Goal: Transaction & Acquisition: Obtain resource

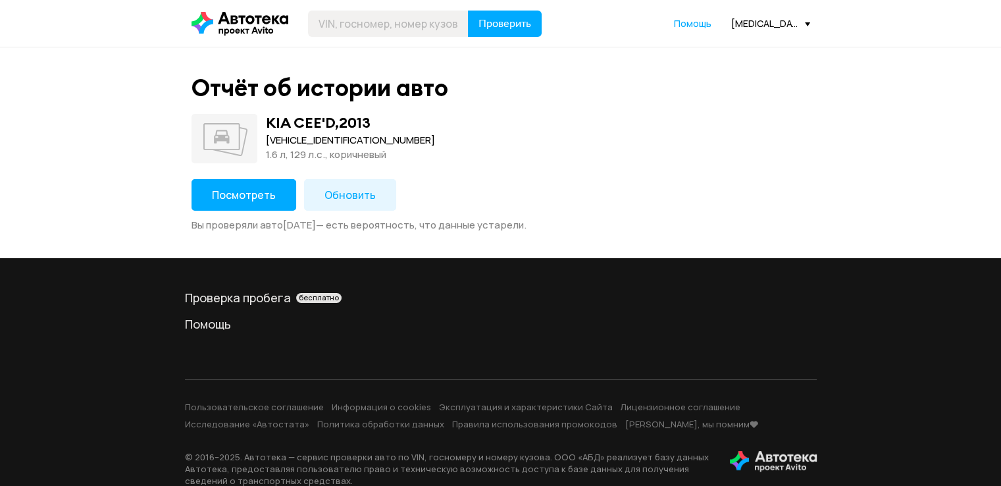
click at [263, 203] on button "Посмотреть" at bounding box center [243, 195] width 105 height 32
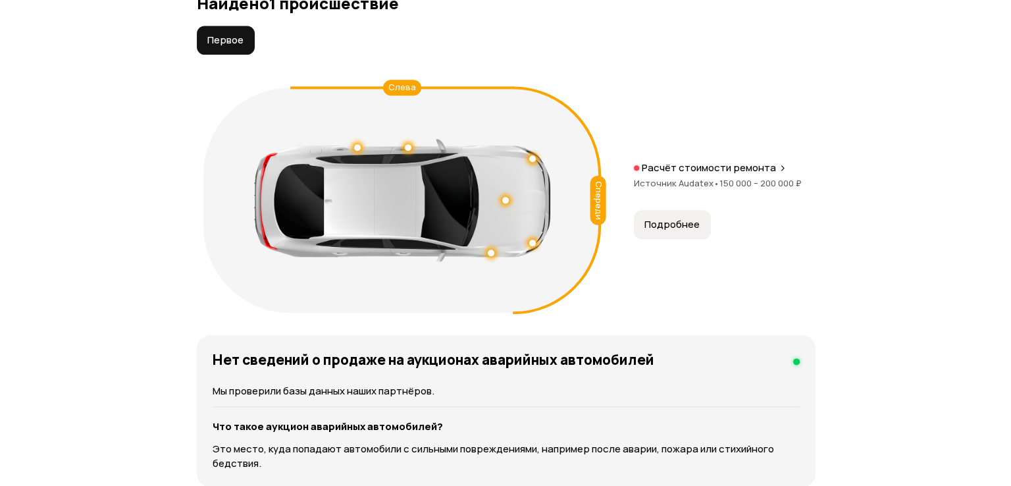
scroll to position [1544, 0]
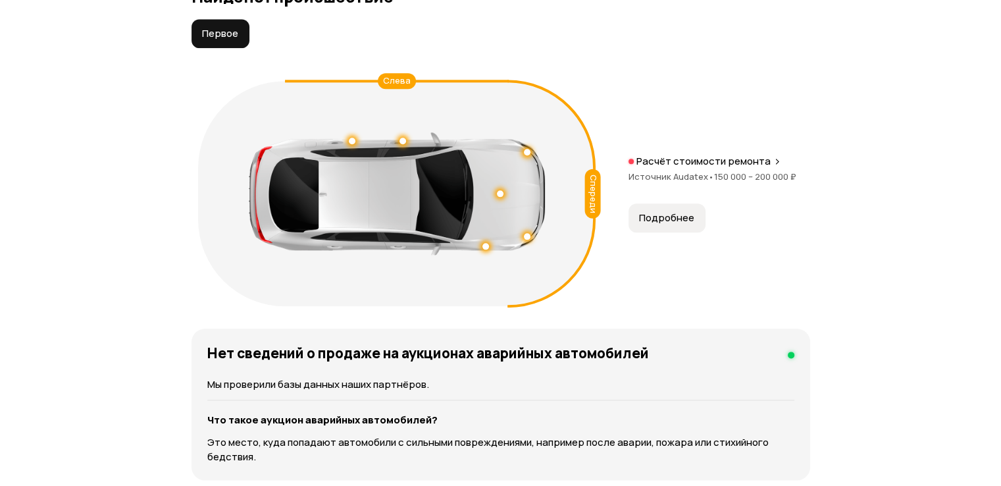
click at [660, 215] on span "Подробнее" at bounding box center [666, 217] width 55 height 13
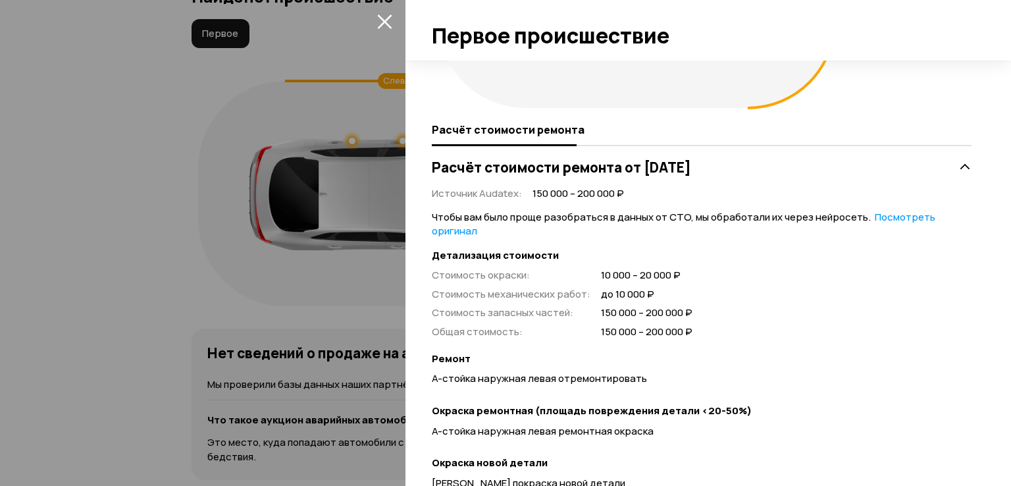
scroll to position [263, 0]
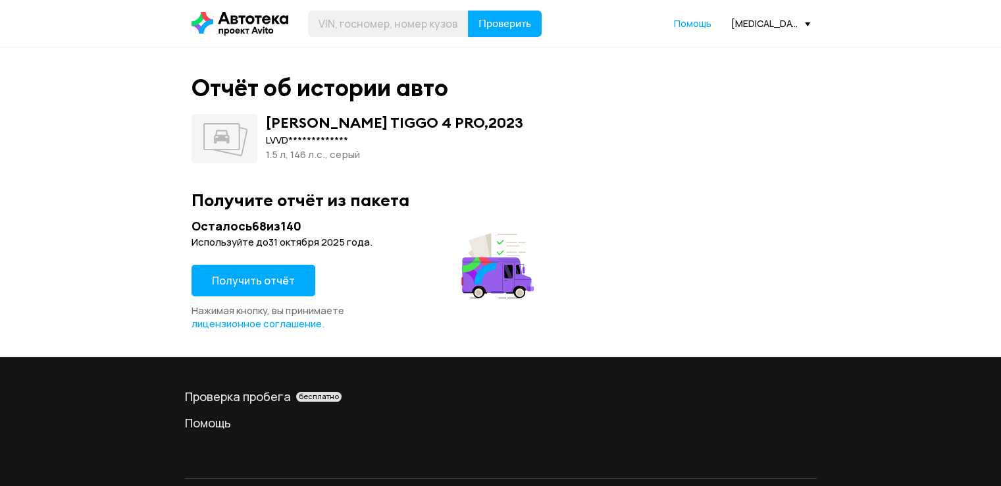
click at [272, 277] on span "Получить отчёт" at bounding box center [253, 280] width 83 height 14
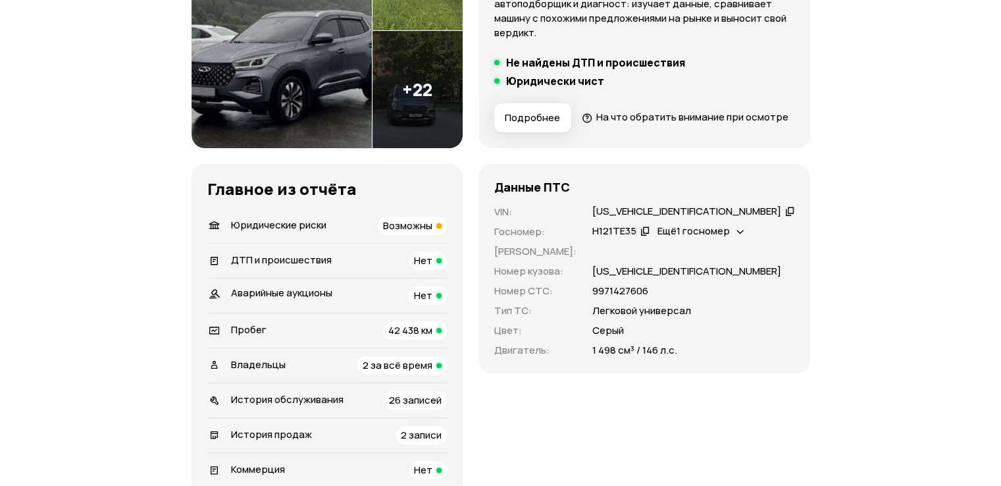
click at [432, 232] on span "Возможны" at bounding box center [407, 225] width 49 height 14
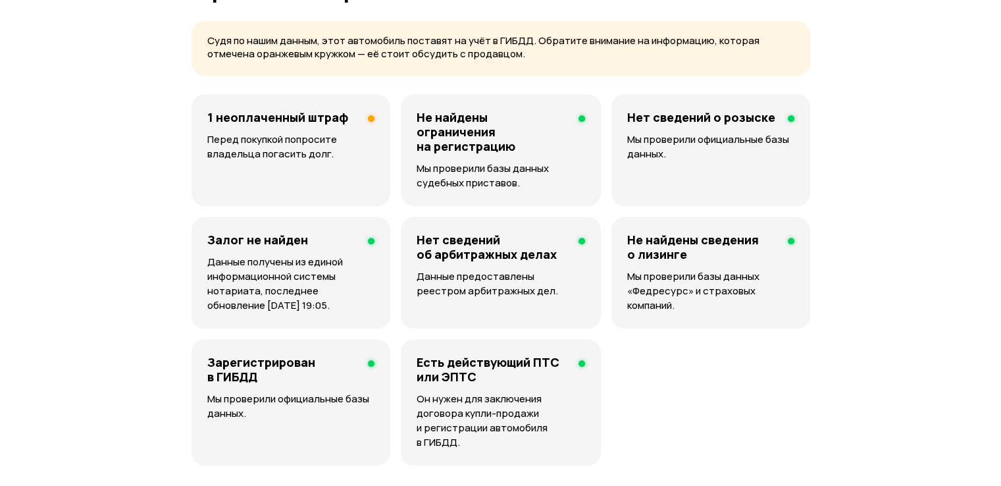
scroll to position [847, 0]
click at [293, 124] on h4 "1 неоплаченный штраф" at bounding box center [277, 116] width 141 height 14
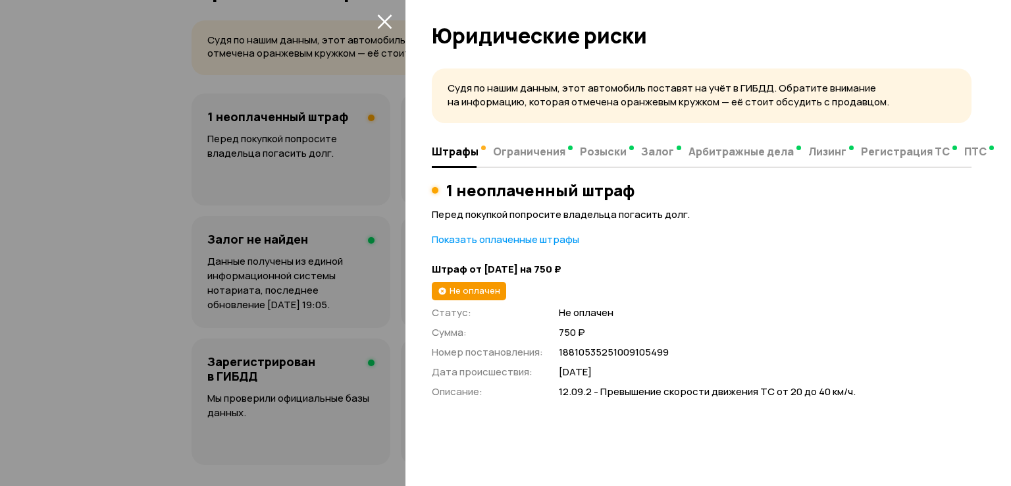
click at [384, 19] on icon "закрыть" at bounding box center [384, 21] width 15 height 15
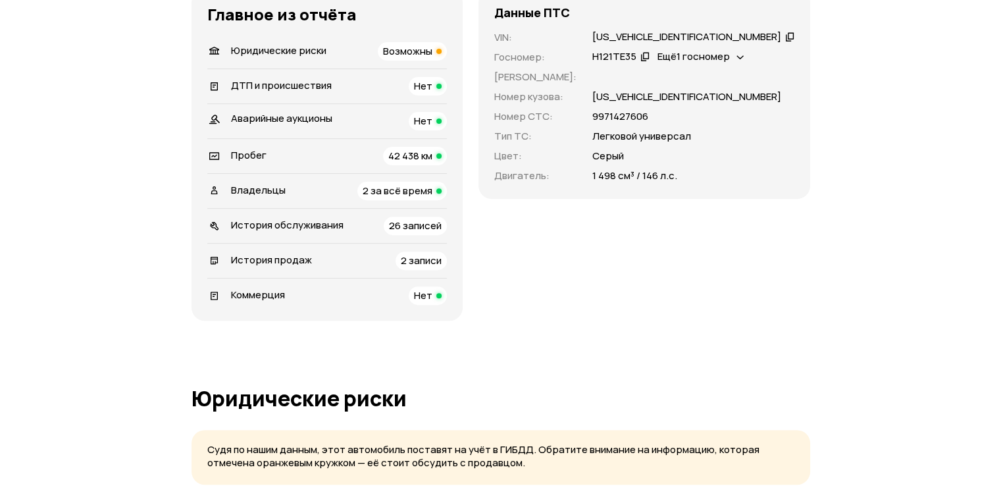
scroll to position [413, 0]
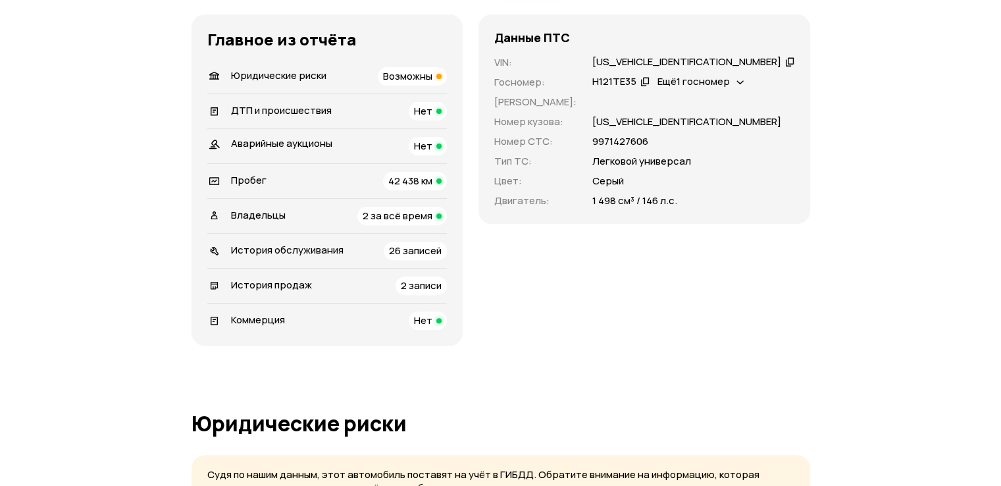
click at [432, 222] on span "2 за всё время" at bounding box center [398, 216] width 70 height 14
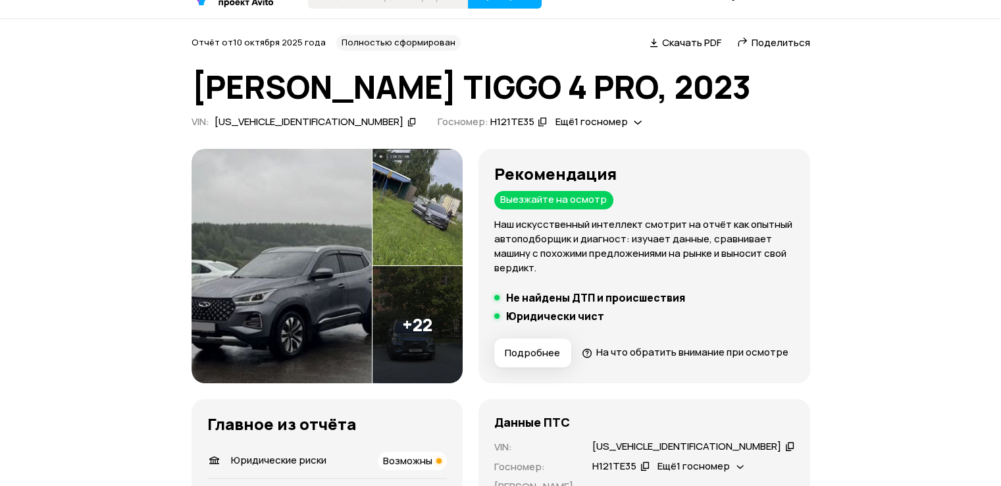
scroll to position [3, 0]
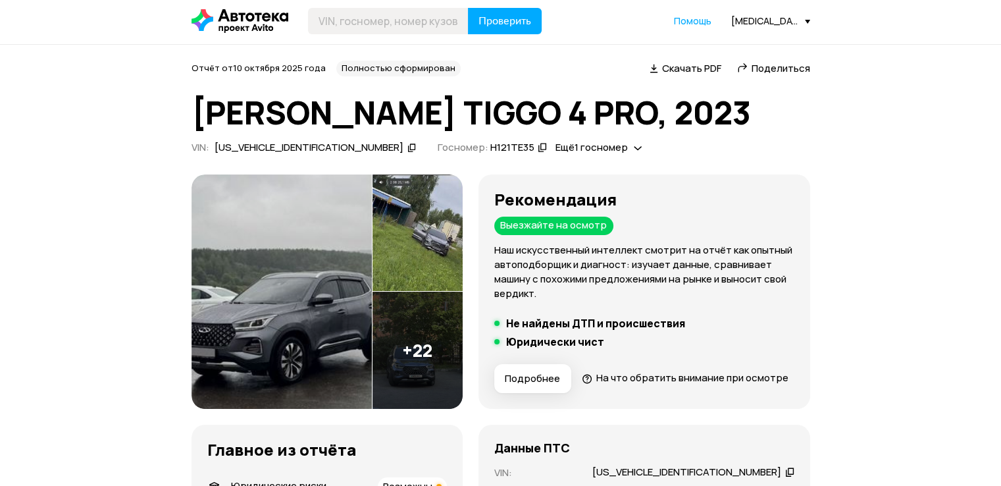
click at [407, 147] on icon at bounding box center [411, 147] width 9 height 13
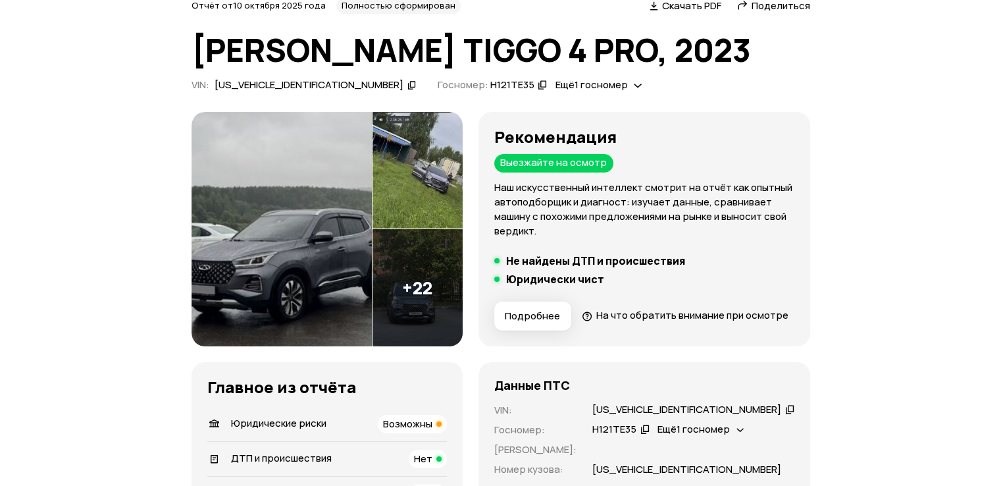
scroll to position [66, 0]
click at [649, 434] on icon at bounding box center [644, 427] width 9 height 13
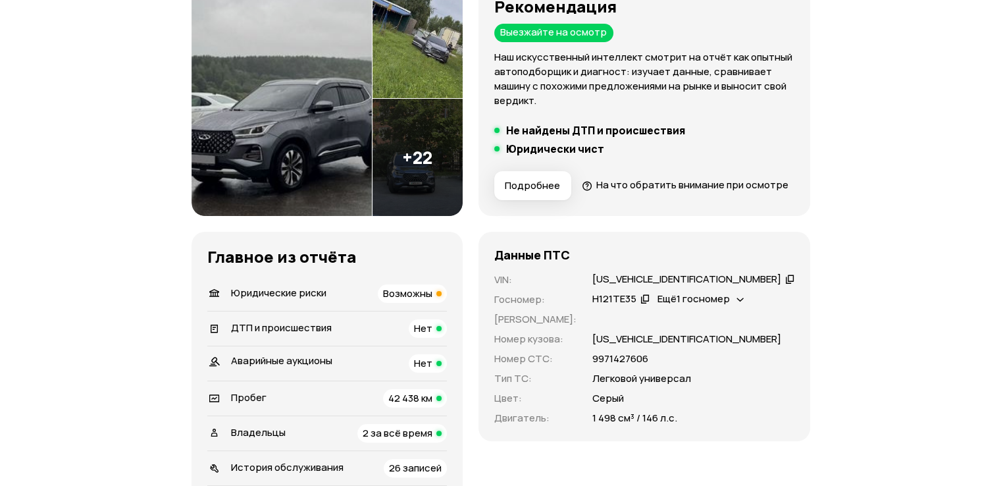
scroll to position [197, 0]
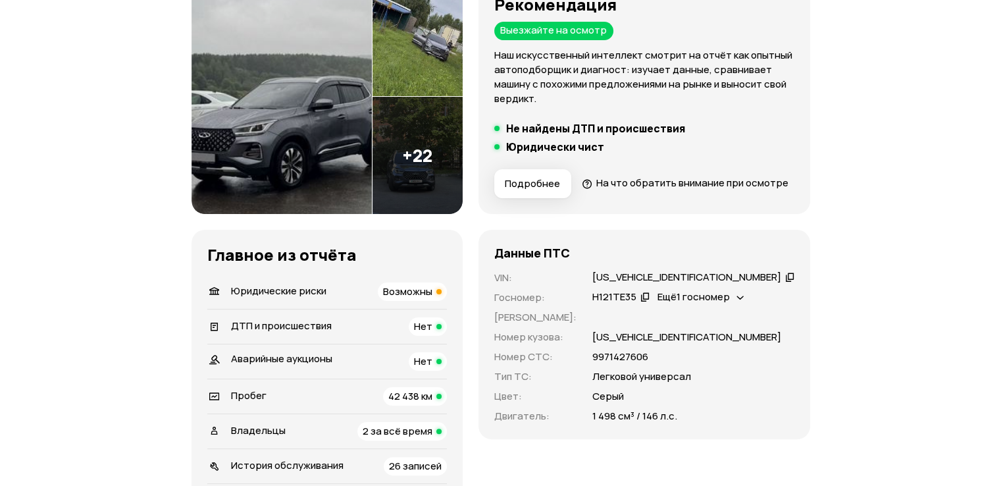
click at [737, 311] on div "VIN : LVVDB21B9RC008137   Госномер : Н121ТЕ35   Ещё 1 госномер   Номер ПТС : Но…" at bounding box center [644, 346] width 300 height 153
click at [730, 303] on span "Ещё 1 госномер" at bounding box center [693, 297] width 72 height 14
click at [729, 349] on div "О473РЕ29" at bounding box center [710, 351] width 61 height 14
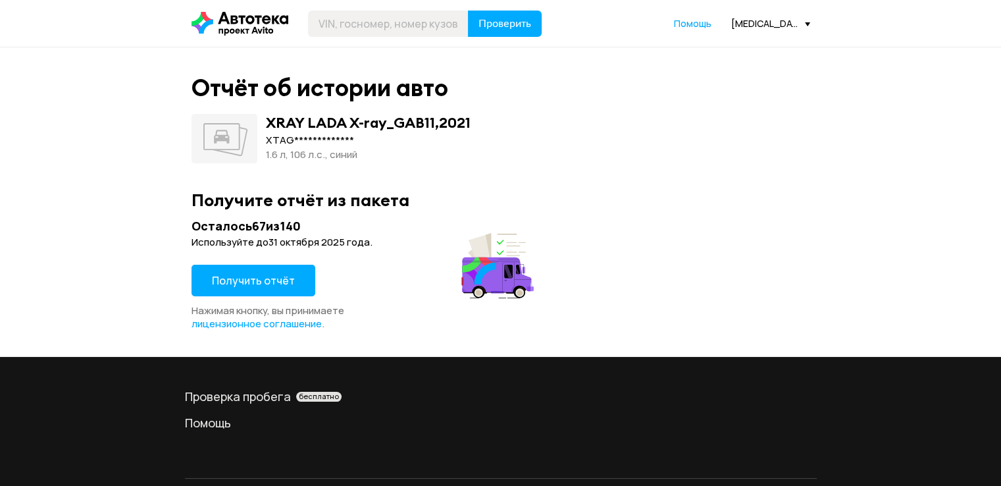
click at [270, 275] on span "Получить отчёт" at bounding box center [253, 280] width 83 height 14
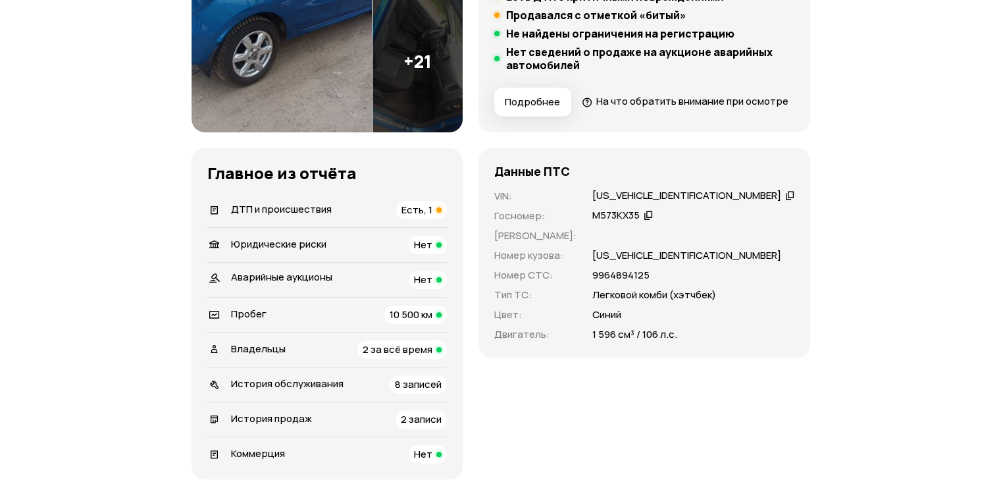
click at [446, 219] on div "Есть, 1" at bounding box center [421, 210] width 51 height 18
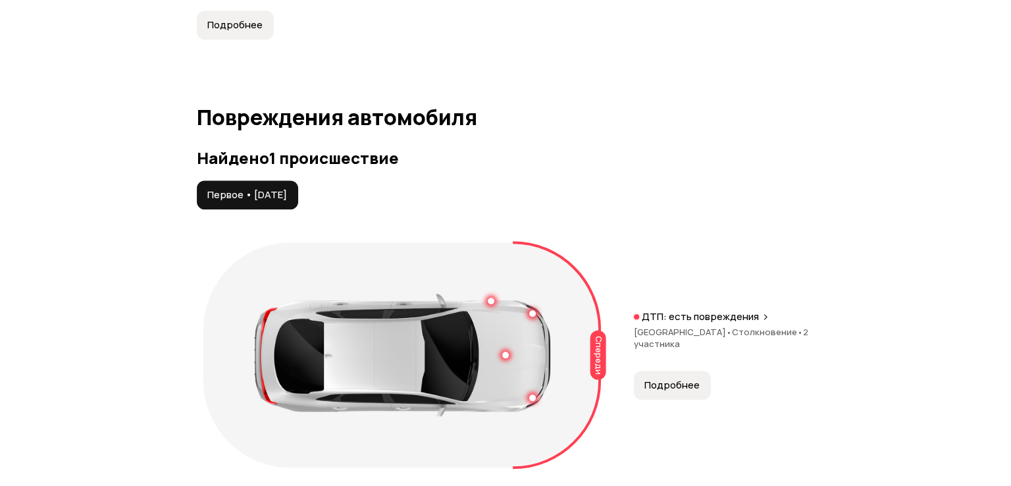
scroll to position [1448, 0]
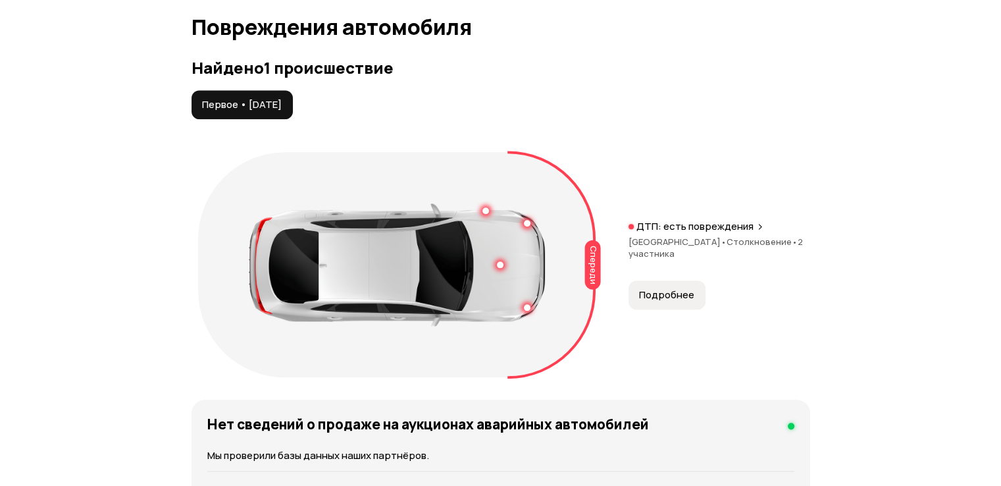
click at [651, 301] on span "Подробнее" at bounding box center [666, 294] width 55 height 13
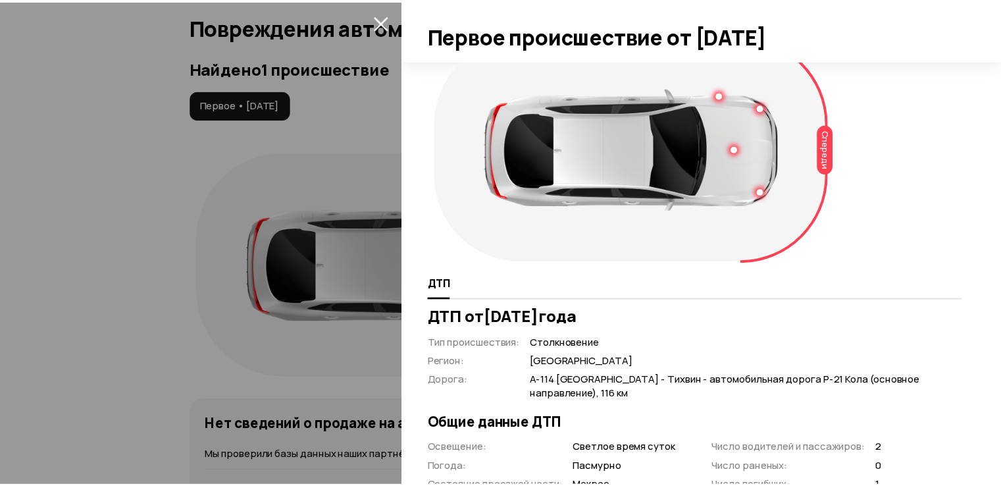
scroll to position [0, 0]
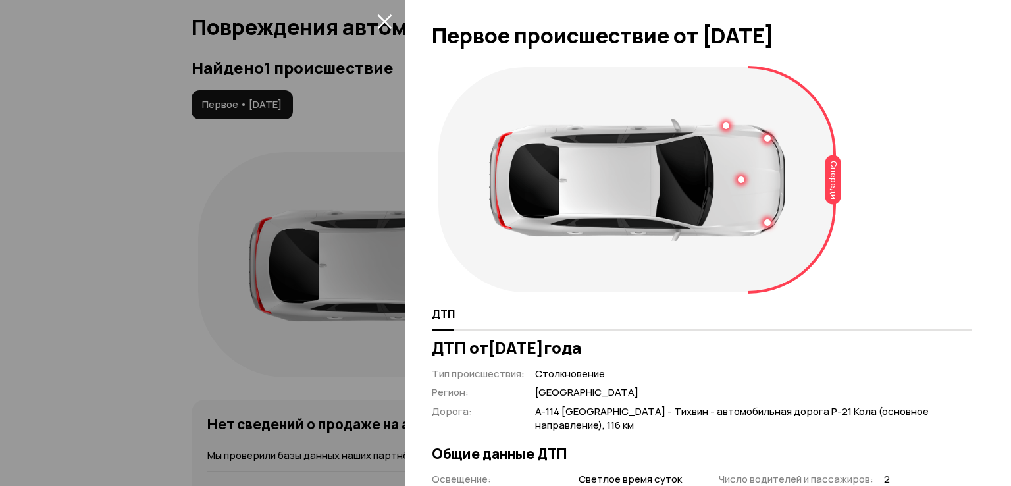
click at [390, 16] on icon "закрыть" at bounding box center [384, 21] width 14 height 14
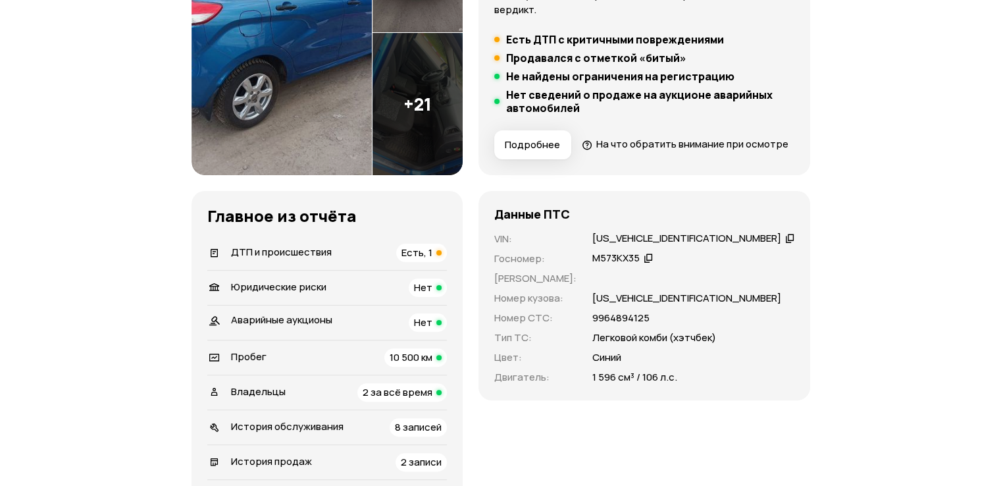
scroll to position [220, 0]
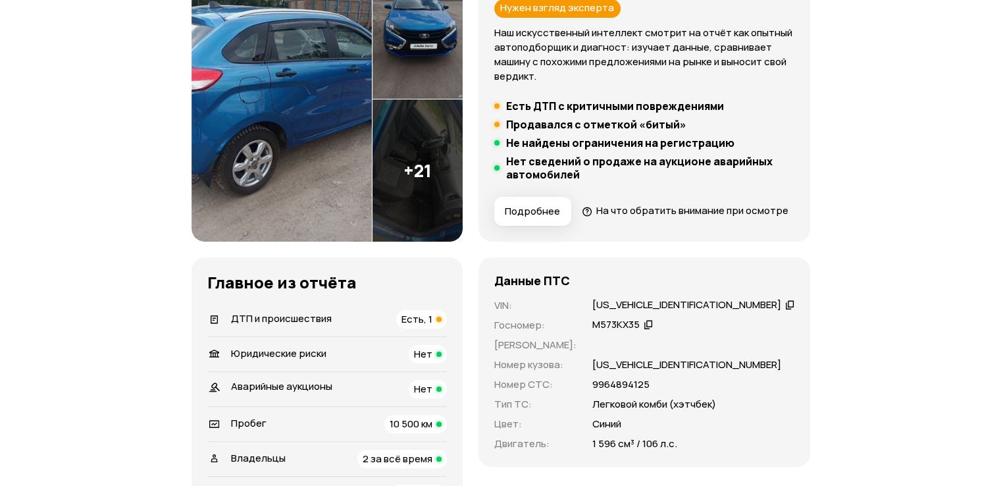
click at [558, 214] on span "Подробнее" at bounding box center [532, 211] width 55 height 13
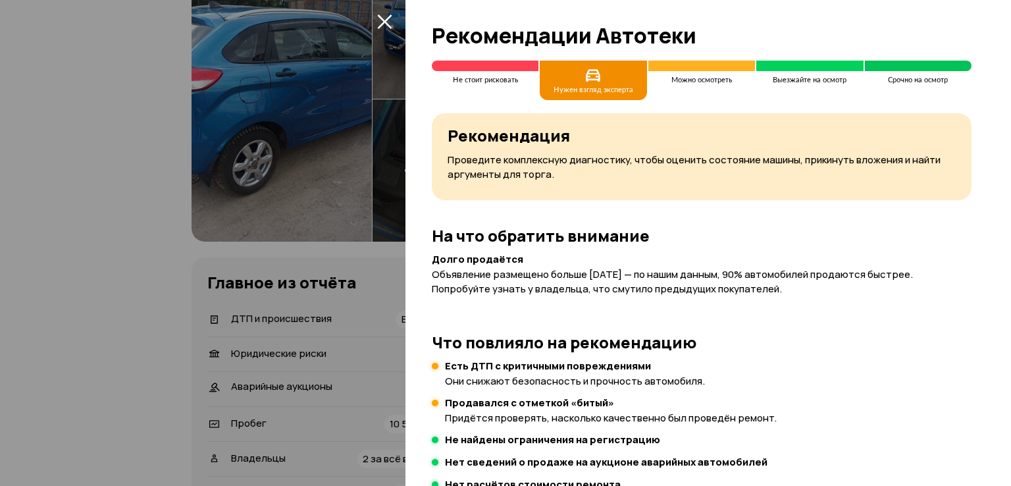
click at [390, 24] on icon "закрыть" at bounding box center [384, 21] width 15 height 15
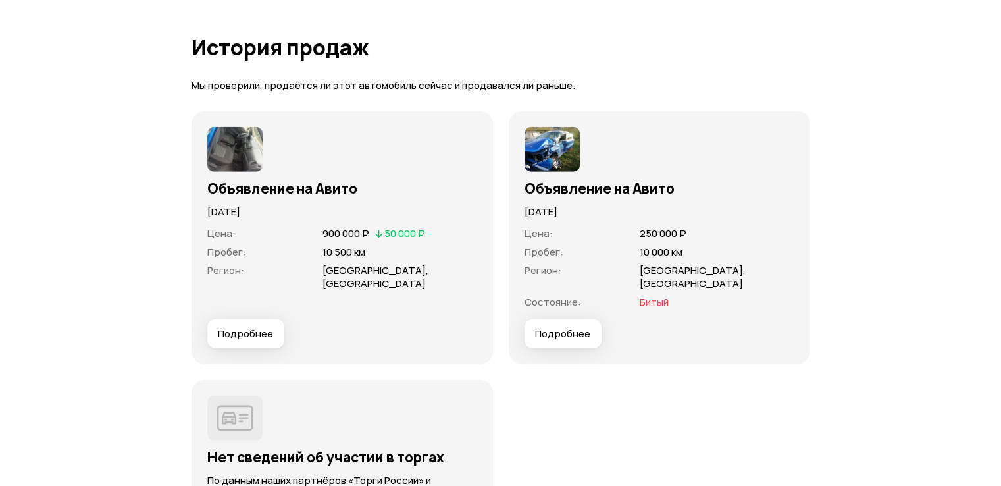
scroll to position [3779, 0]
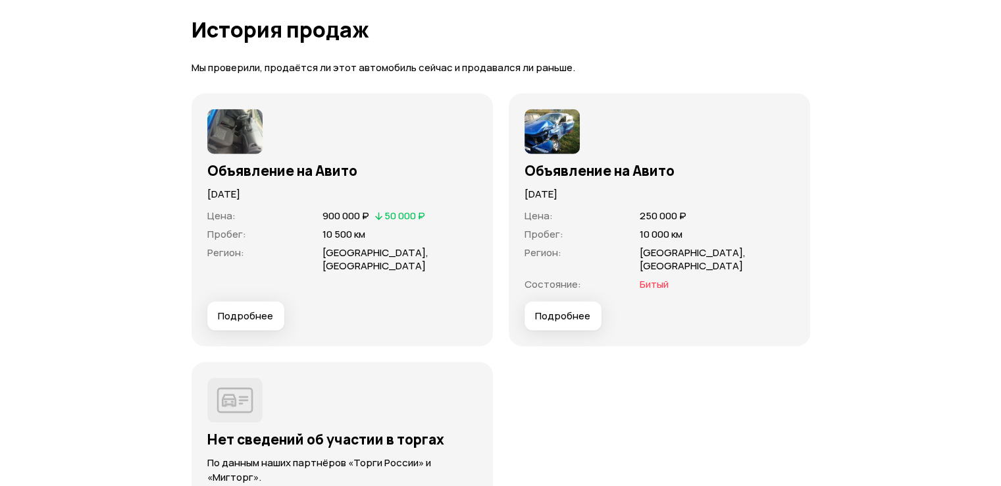
click at [560, 149] on img at bounding box center [551, 131] width 55 height 45
click at [572, 322] on span "Подробнее" at bounding box center [562, 315] width 55 height 13
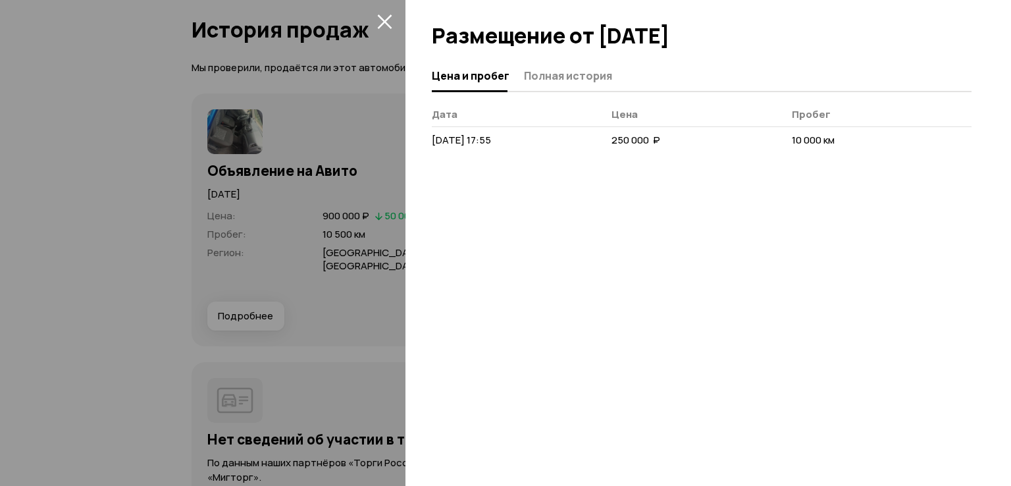
click at [382, 22] on icon "закрыть" at bounding box center [384, 21] width 14 height 14
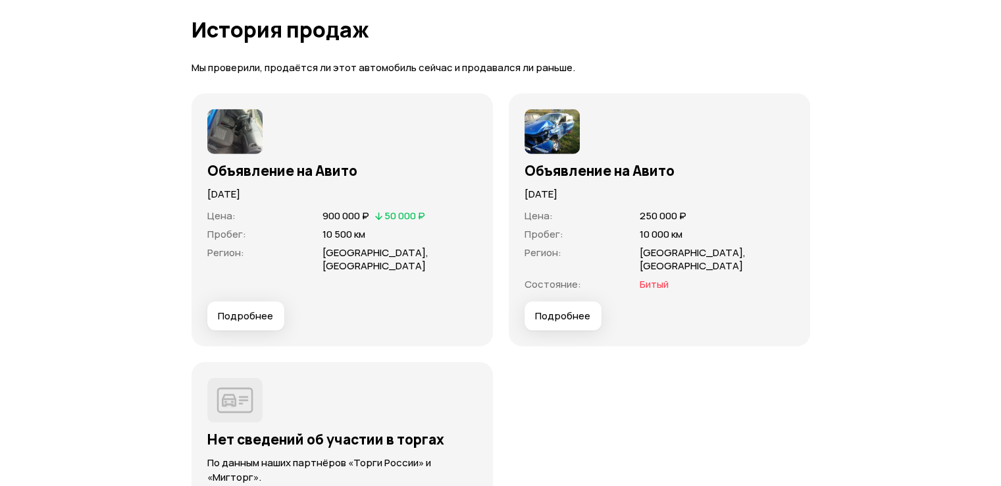
click at [540, 154] on img at bounding box center [551, 131] width 55 height 45
click at [570, 322] on span "Подробнее" at bounding box center [562, 315] width 55 height 13
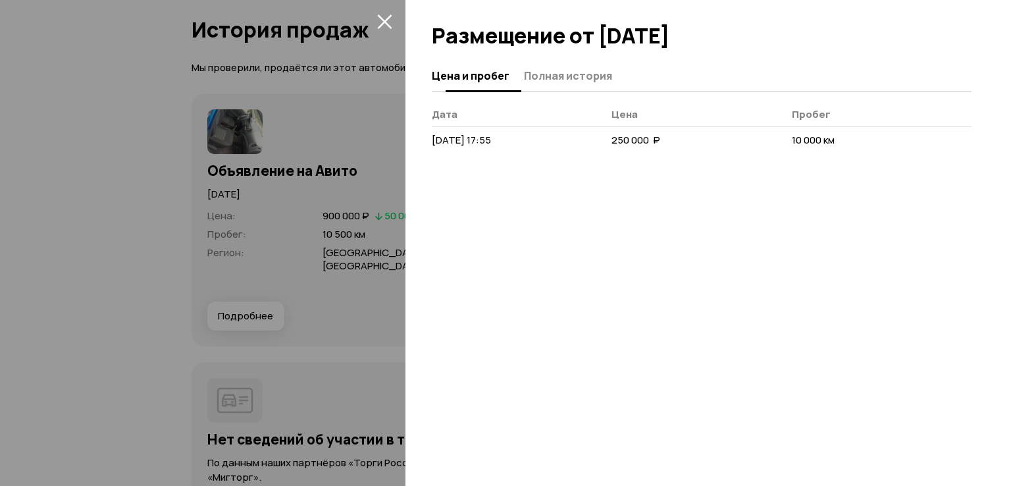
click at [569, 72] on span "Полная история" at bounding box center [568, 75] width 88 height 13
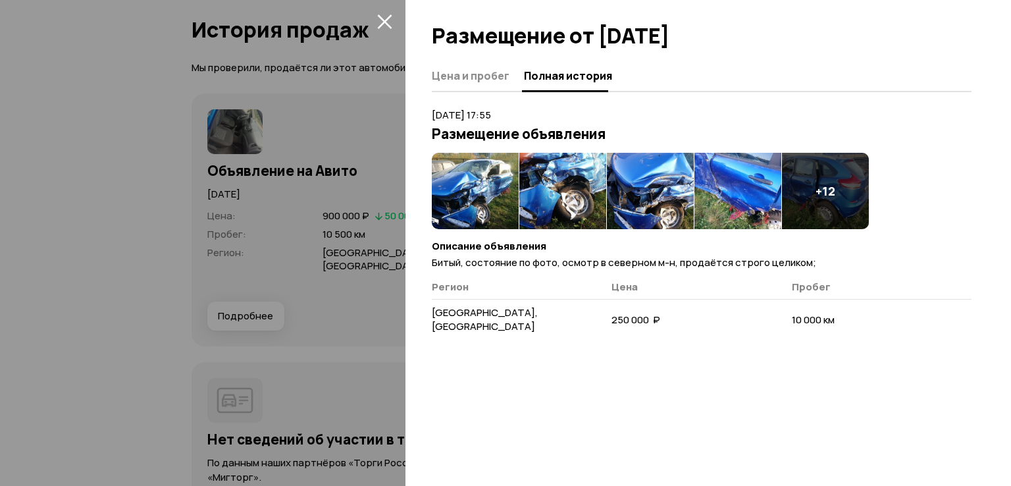
click at [451, 184] on img at bounding box center [475, 191] width 87 height 76
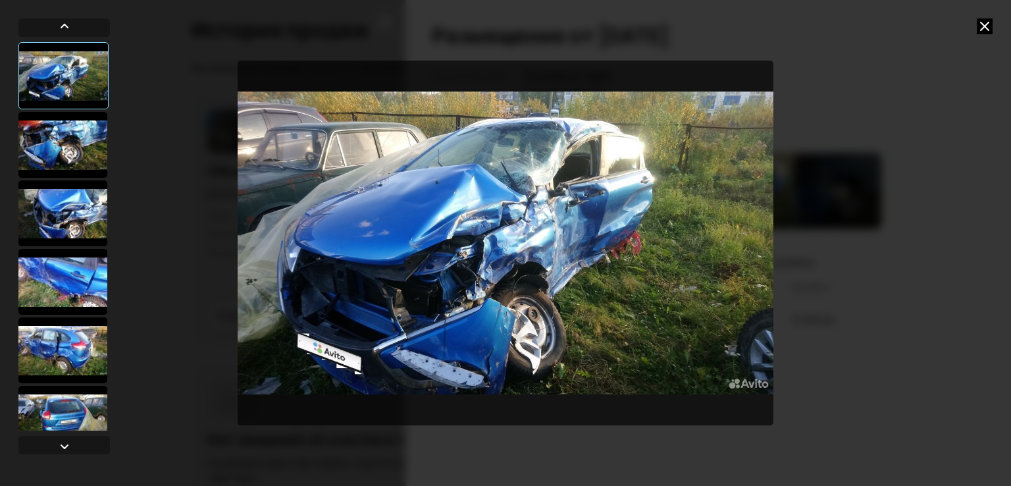
click at [74, 145] on div at bounding box center [62, 145] width 89 height 66
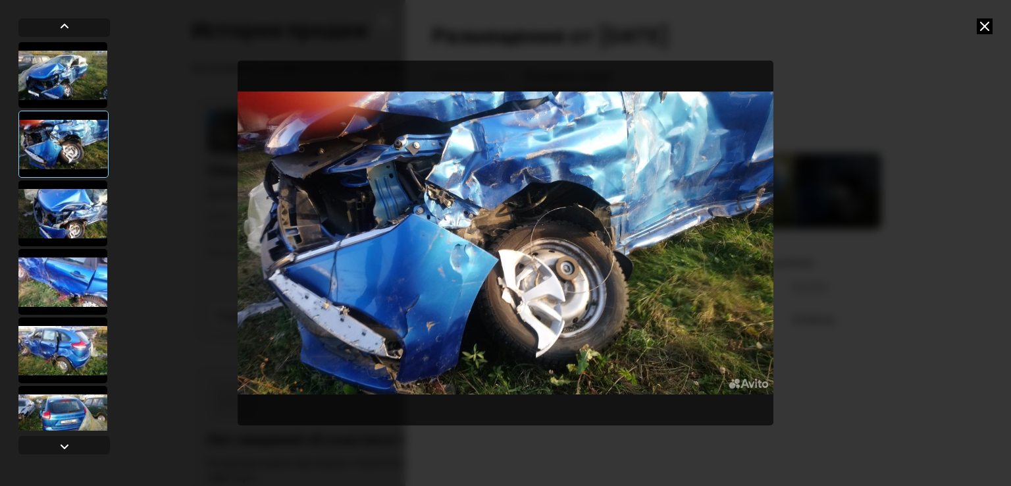
click at [76, 204] on div at bounding box center [62, 213] width 89 height 66
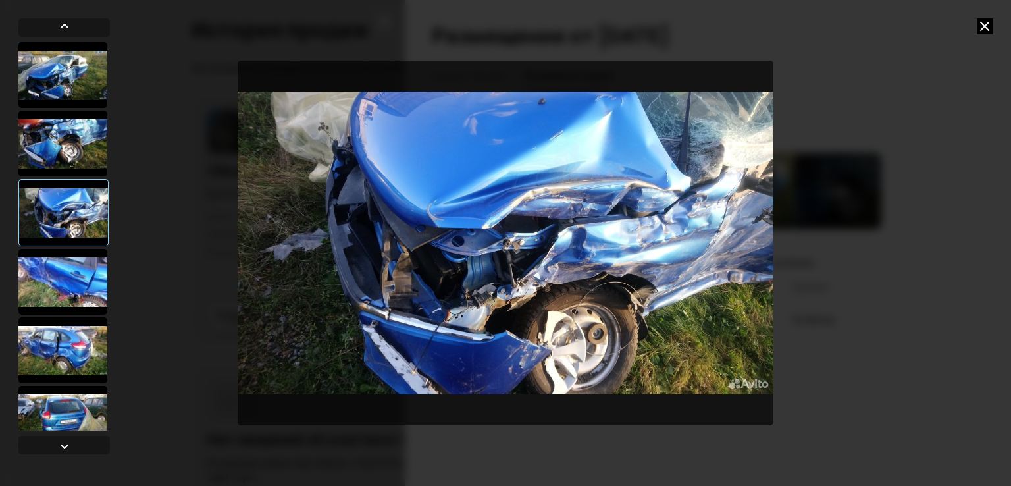
click at [71, 276] on div at bounding box center [62, 282] width 89 height 66
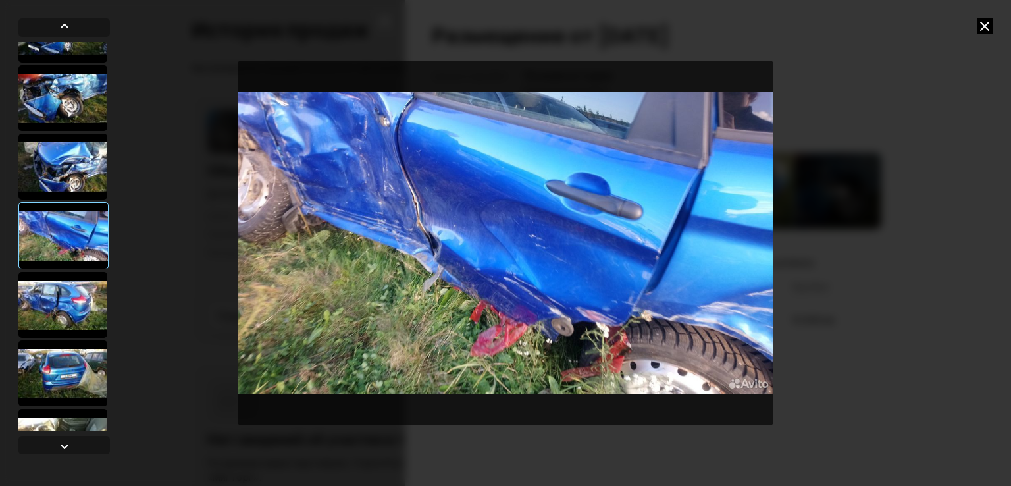
scroll to position [66, 0]
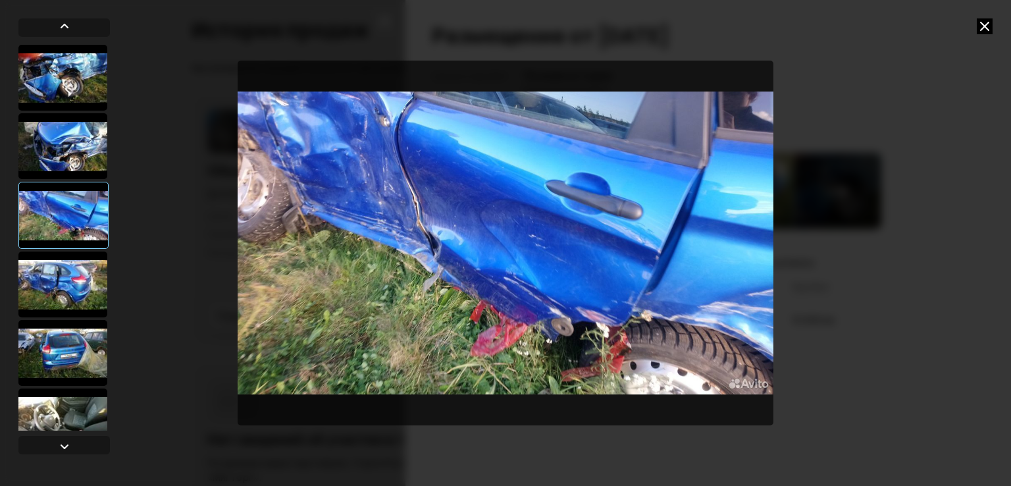
click at [78, 272] on div at bounding box center [62, 284] width 89 height 66
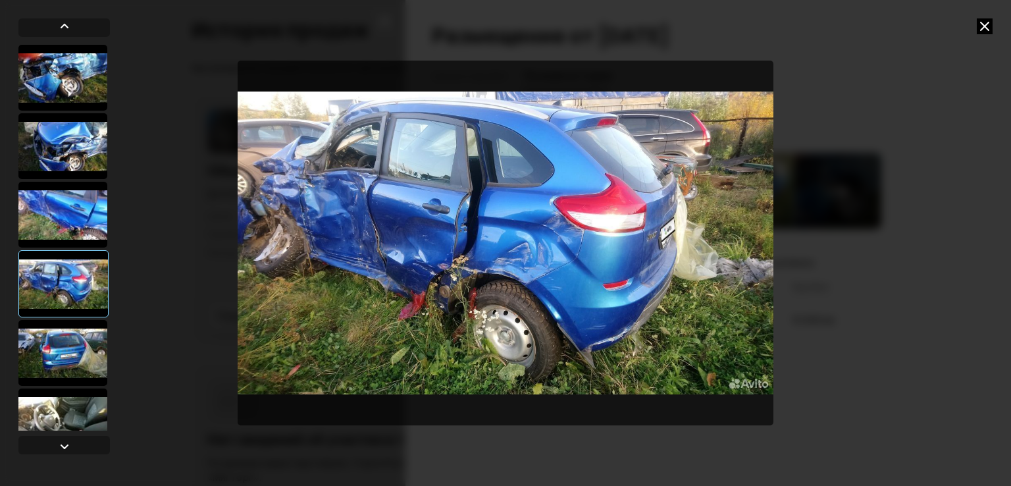
click at [79, 342] on div at bounding box center [62, 353] width 89 height 66
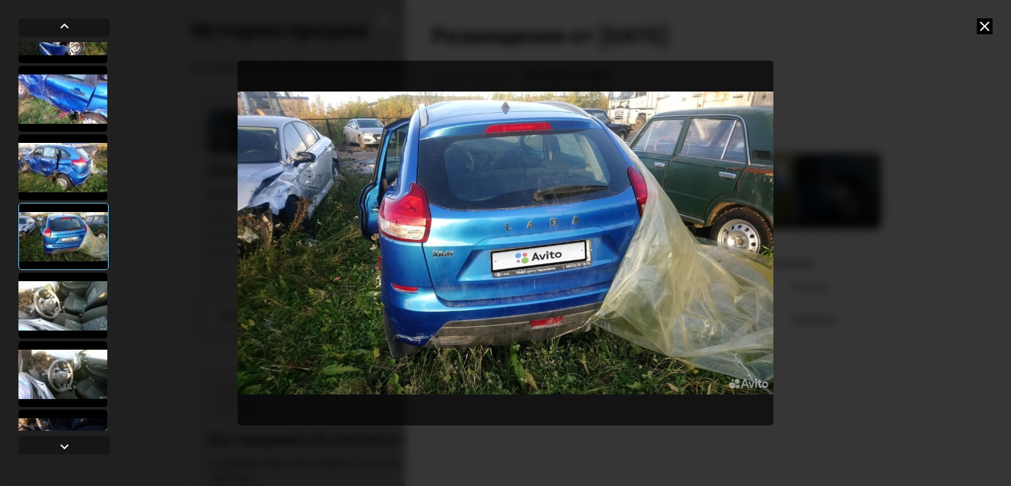
scroll to position [197, 0]
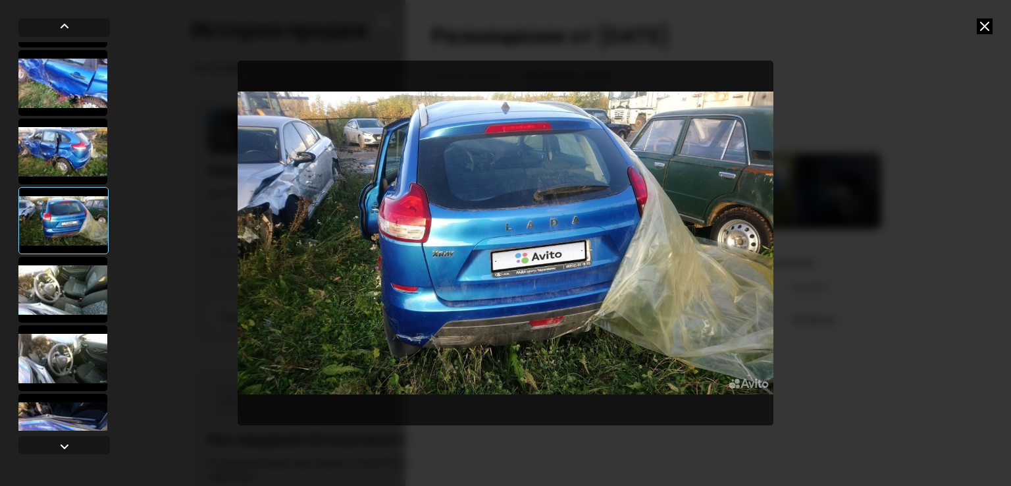
click at [89, 297] on div at bounding box center [62, 290] width 89 height 66
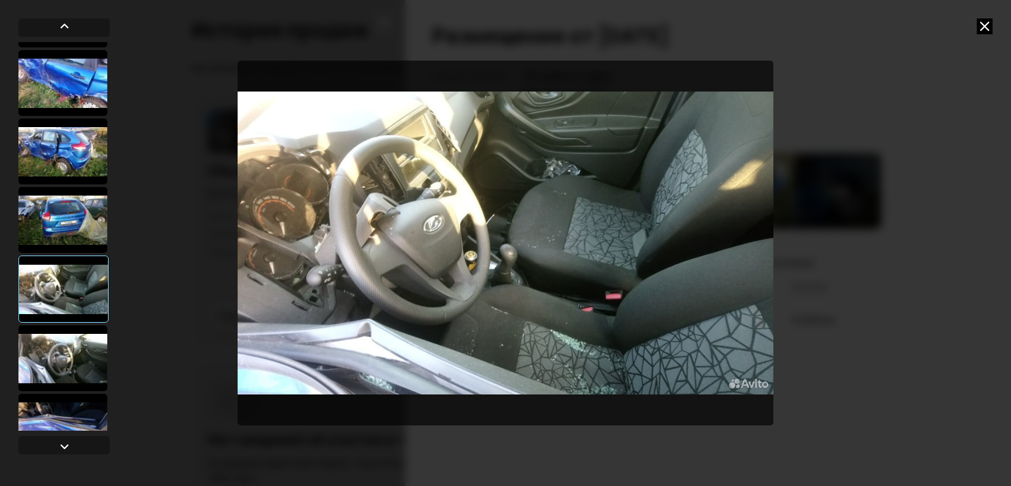
click at [91, 345] on div at bounding box center [62, 358] width 89 height 66
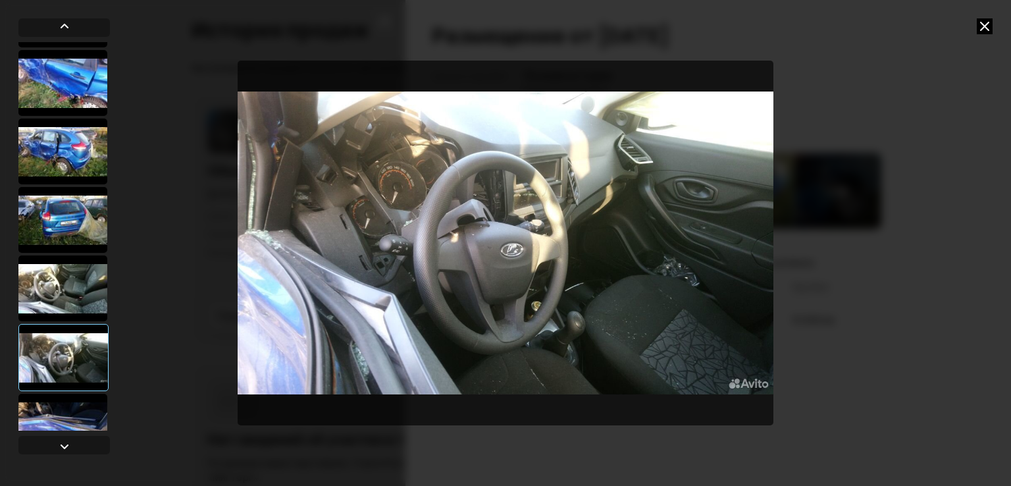
scroll to position [263, 0]
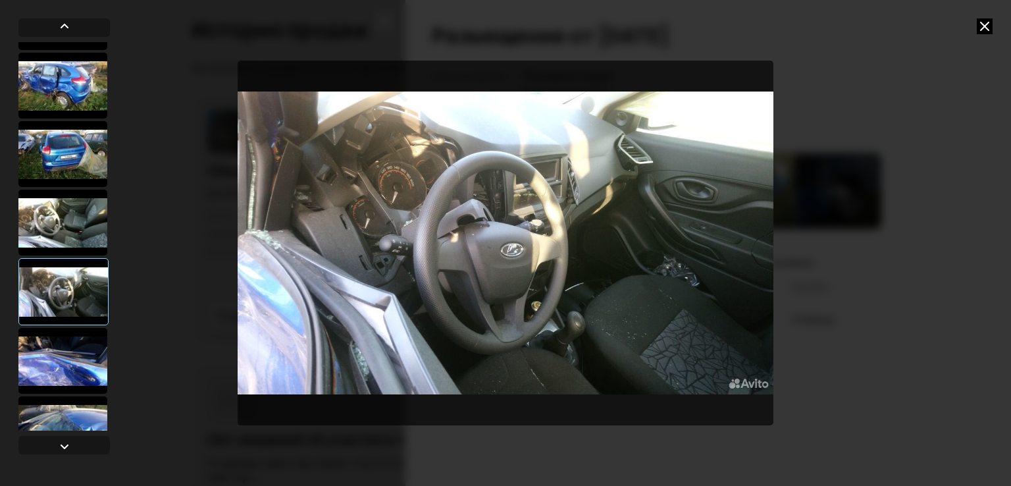
click at [89, 355] on div at bounding box center [62, 361] width 89 height 66
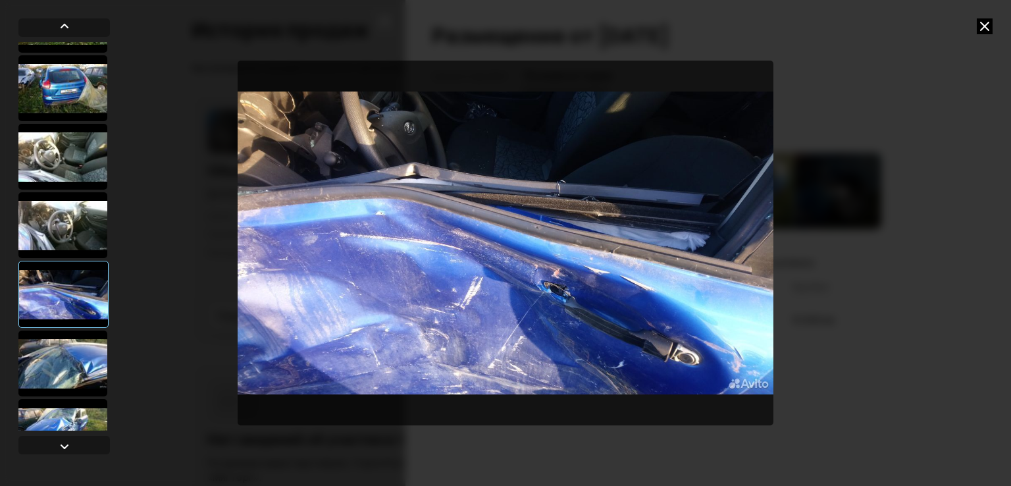
scroll to position [395, 0]
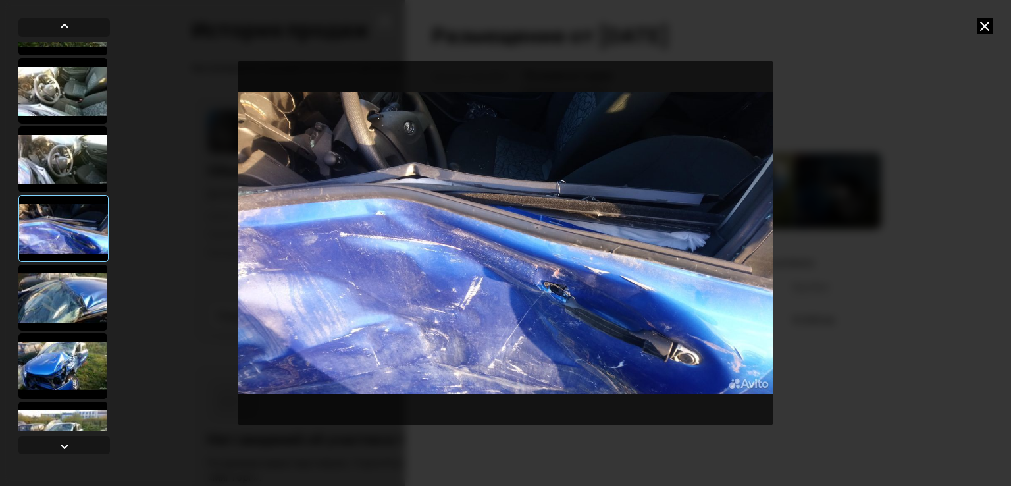
click at [86, 359] on div at bounding box center [62, 366] width 89 height 66
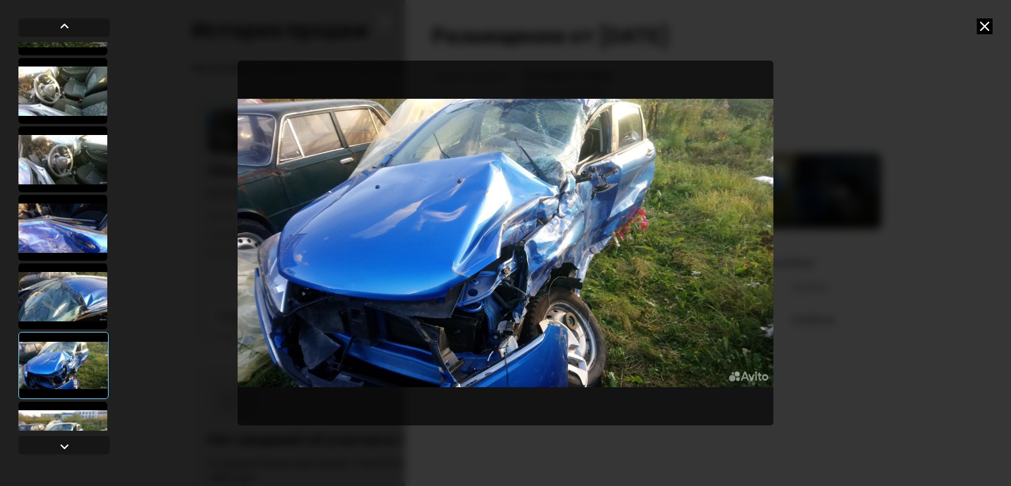
click at [92, 288] on div at bounding box center [62, 296] width 89 height 66
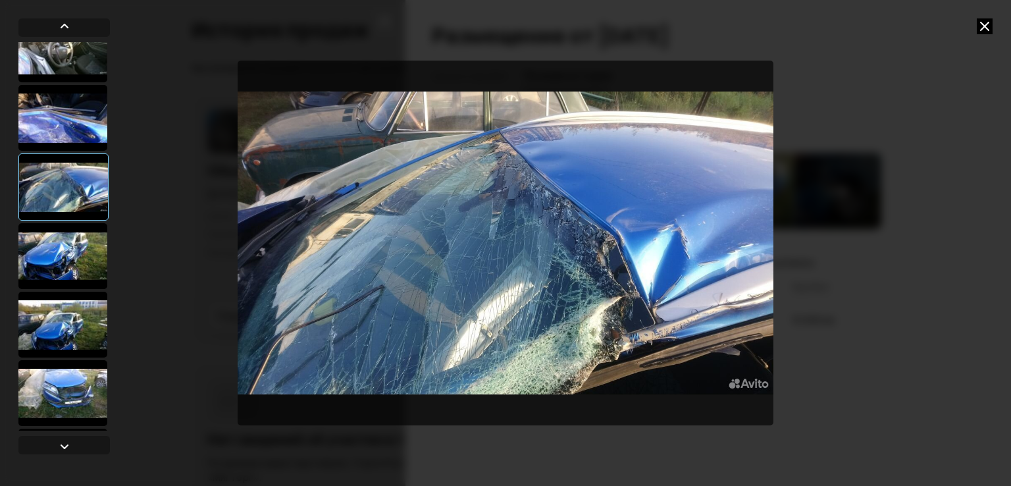
scroll to position [526, 0]
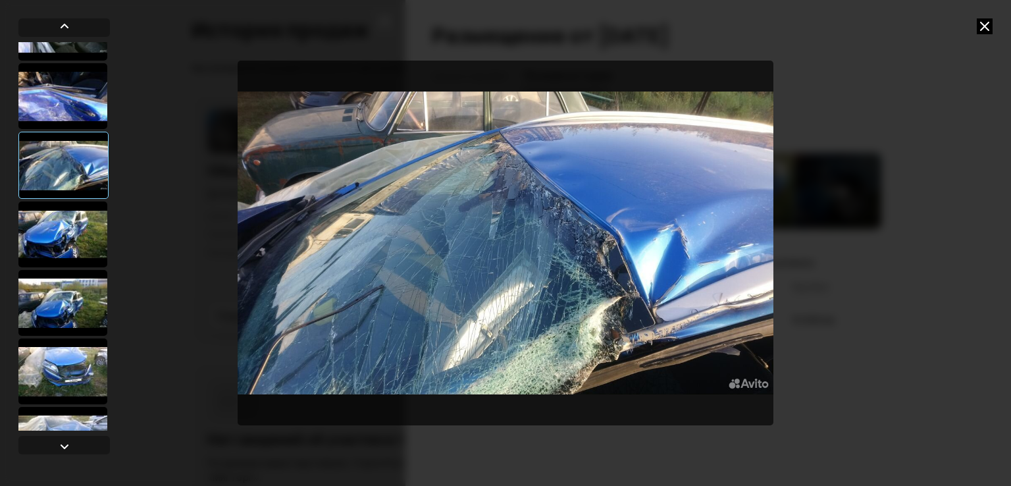
click at [78, 224] on div at bounding box center [62, 234] width 89 height 66
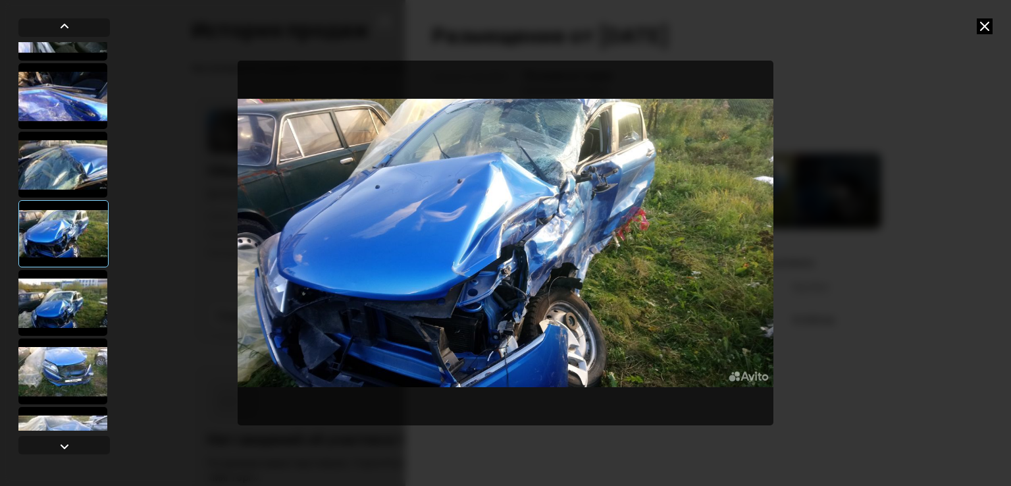
click at [80, 303] on div at bounding box center [62, 303] width 89 height 66
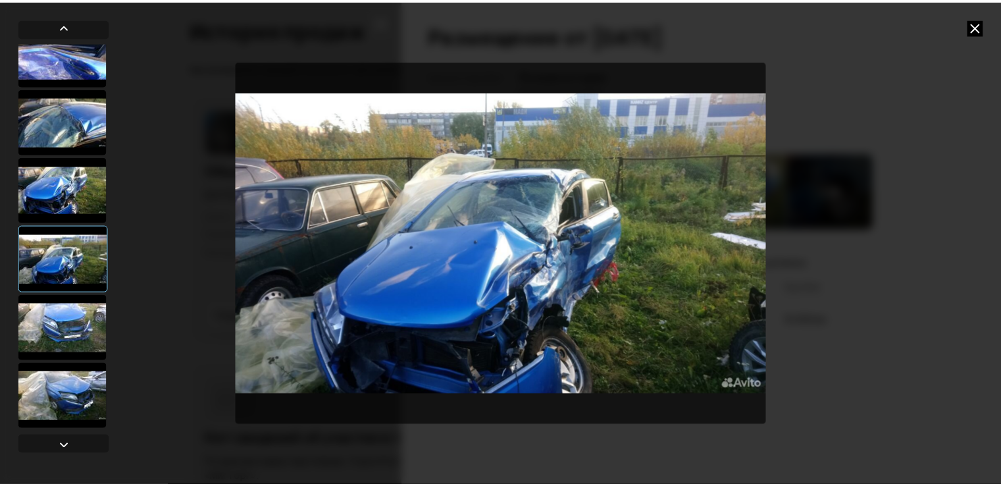
scroll to position [592, 0]
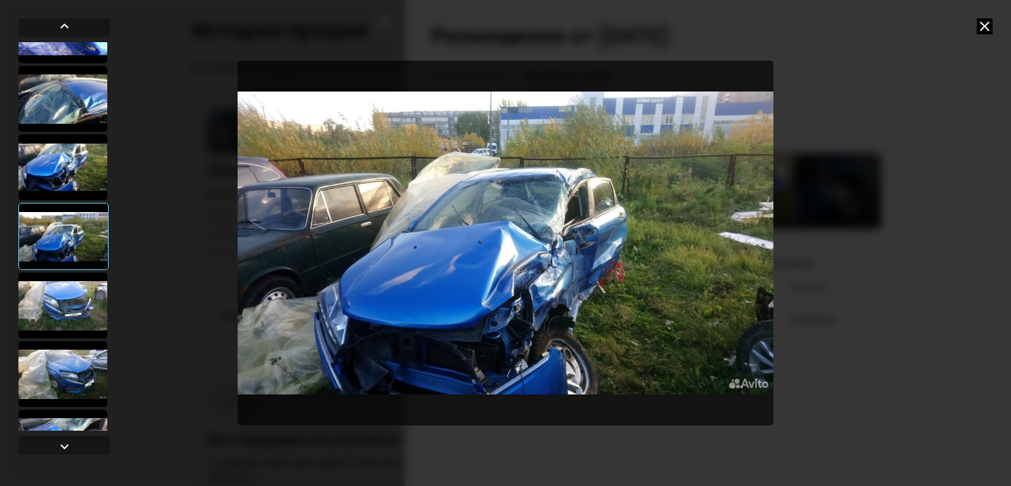
click at [84, 305] on div at bounding box center [62, 305] width 89 height 66
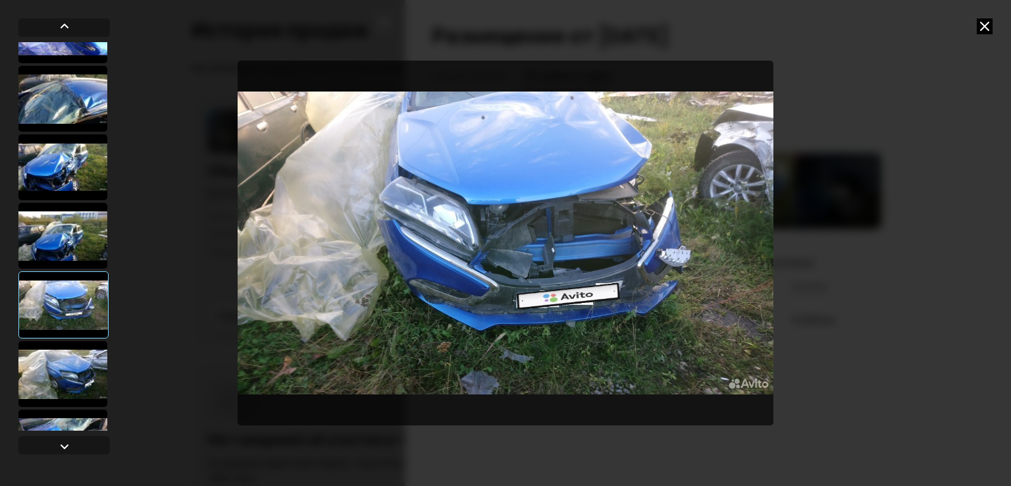
click at [80, 366] on div at bounding box center [62, 374] width 89 height 66
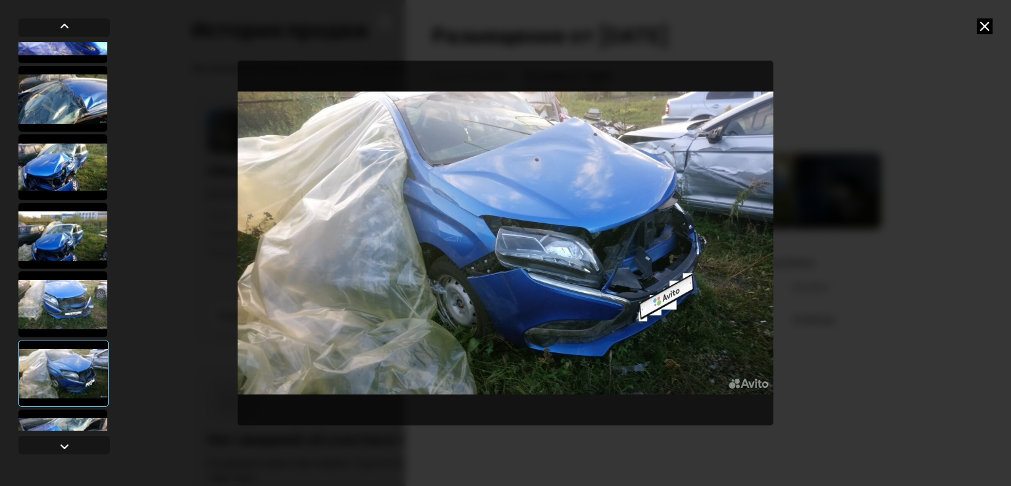
click at [985, 24] on icon at bounding box center [984, 26] width 16 height 16
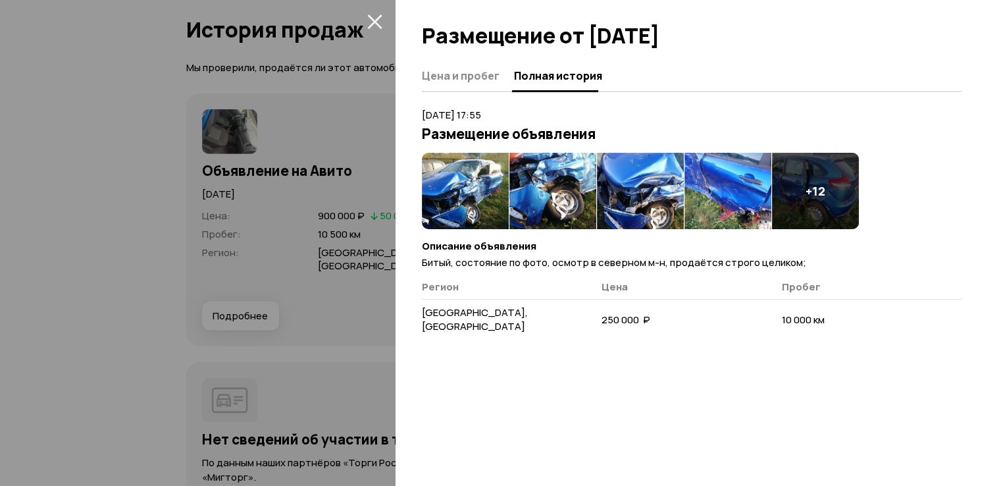
click at [371, 24] on icon "закрыть" at bounding box center [374, 21] width 14 height 14
